Goal: Task Accomplishment & Management: Use online tool/utility

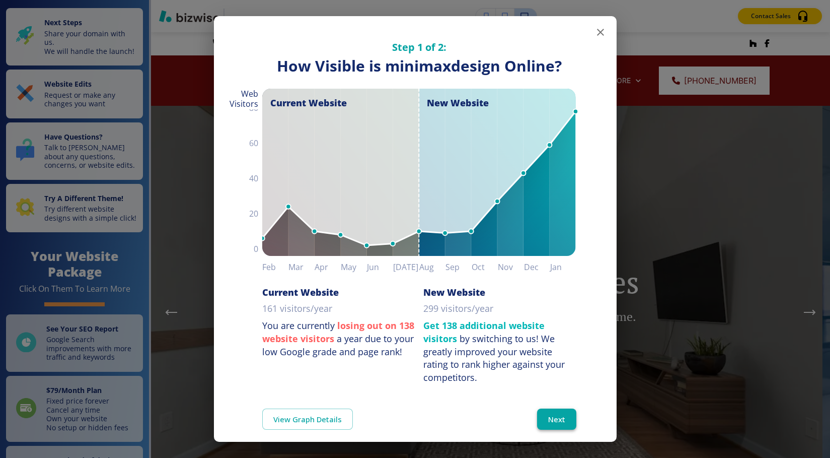
click at [547, 412] on button "Next" at bounding box center [556, 418] width 39 height 21
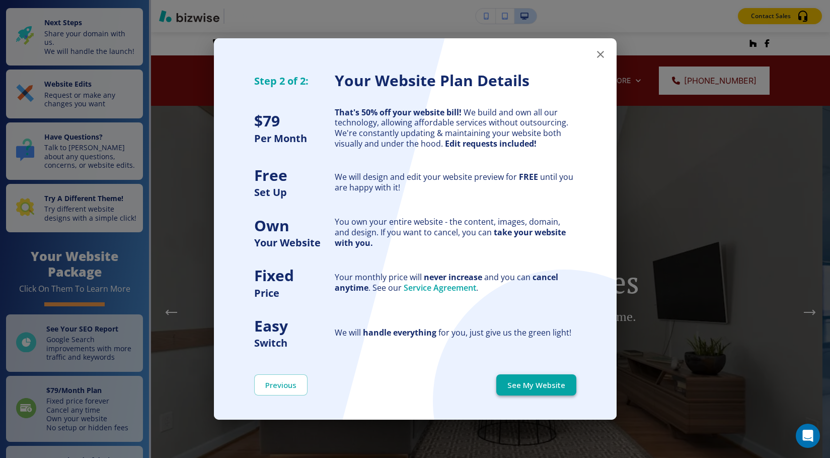
click at [545, 384] on button "See My Website" at bounding box center [536, 384] width 80 height 21
